Goal: Task Accomplishment & Management: Manage account settings

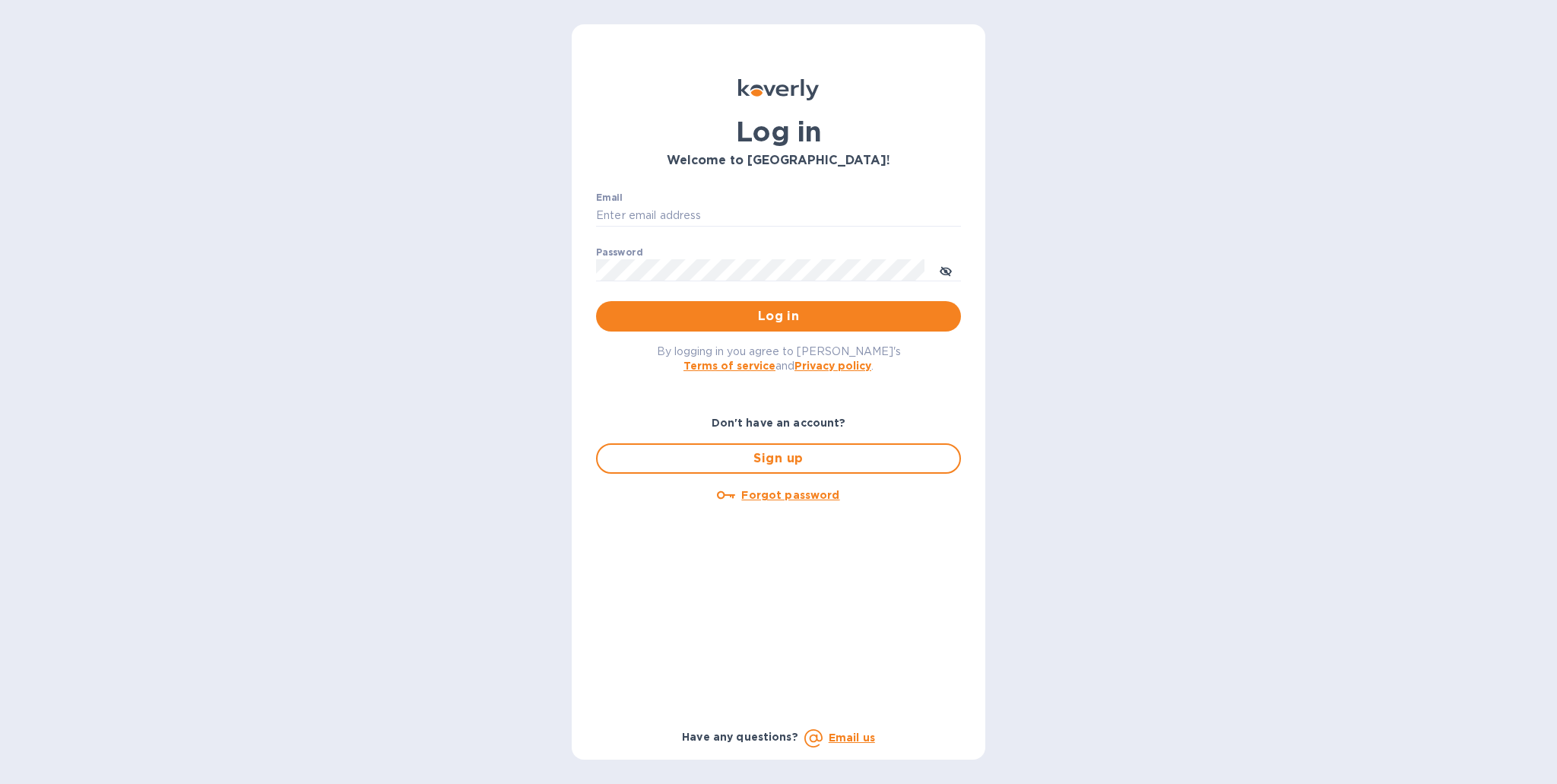
click at [778, 497] on u "Forgot password" at bounding box center [790, 494] width 98 height 12
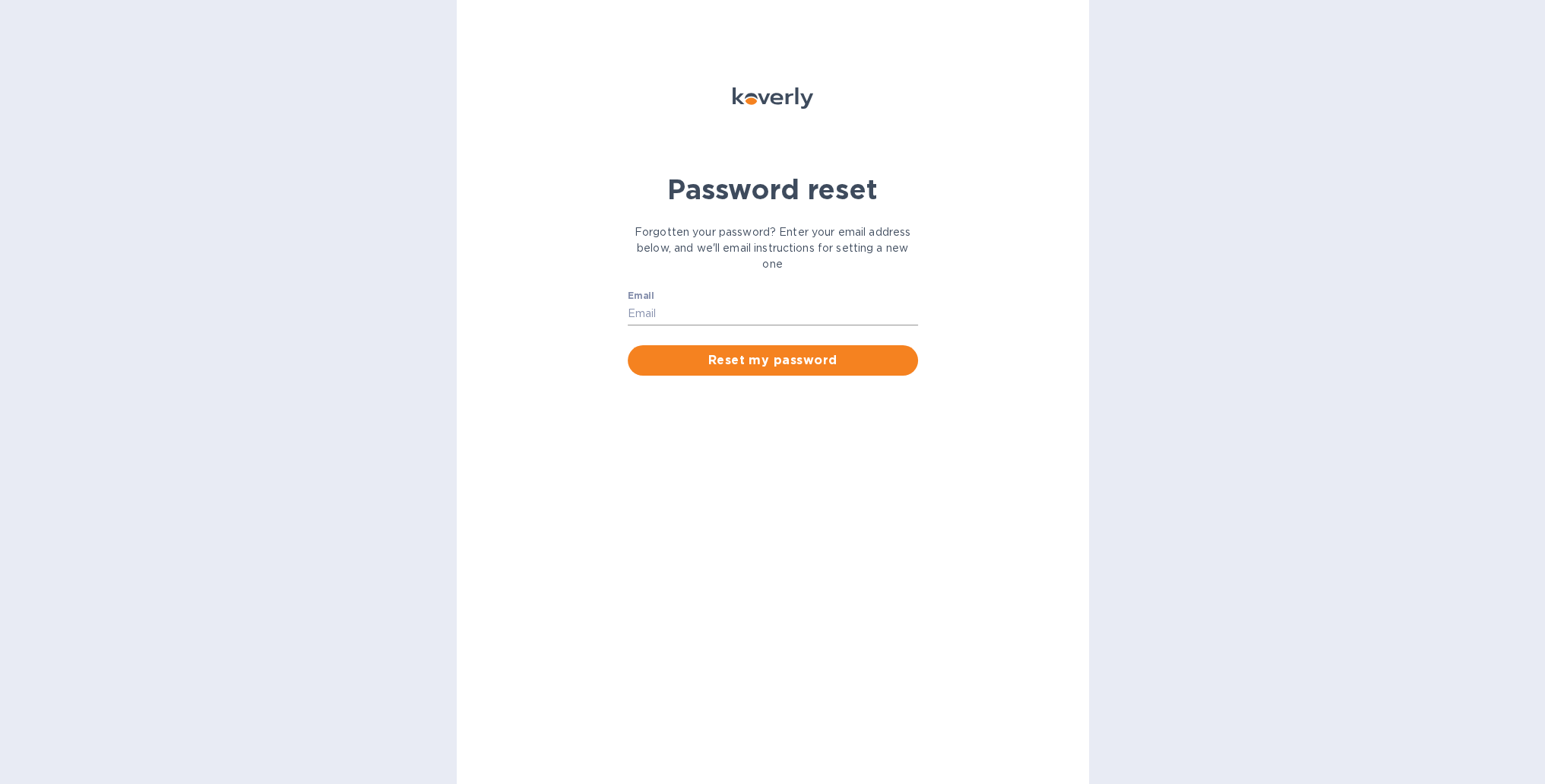
click at [675, 308] on input "Email" at bounding box center [773, 314] width 291 height 23
type input "[EMAIL_ADDRESS][DOMAIN_NAME]"
drag, startPoint x: 830, startPoint y: 488, endPoint x: 732, endPoint y: 481, distance: 98.2
click at [732, 481] on div "Password reset Forgotten your password? Enter your email address below, and we'…" at bounding box center [772, 392] width 632 height 784
